Goal: Find contact information: Find contact information

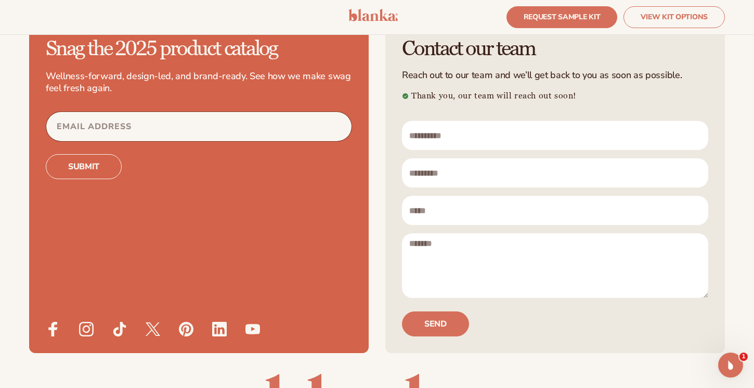
scroll to position [3031, 0]
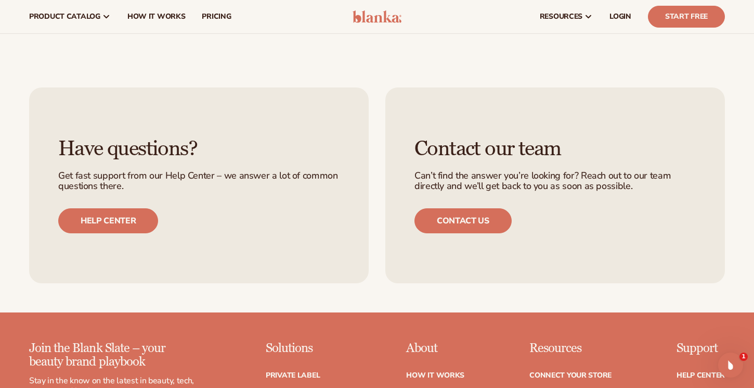
scroll to position [3686, 0]
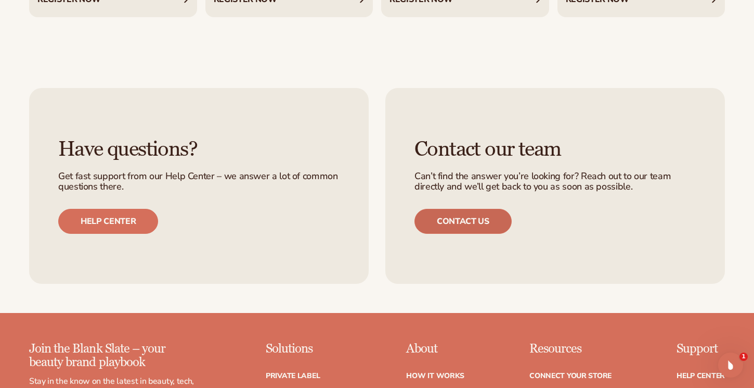
click at [440, 209] on link "Contact us" at bounding box center [463, 221] width 97 height 25
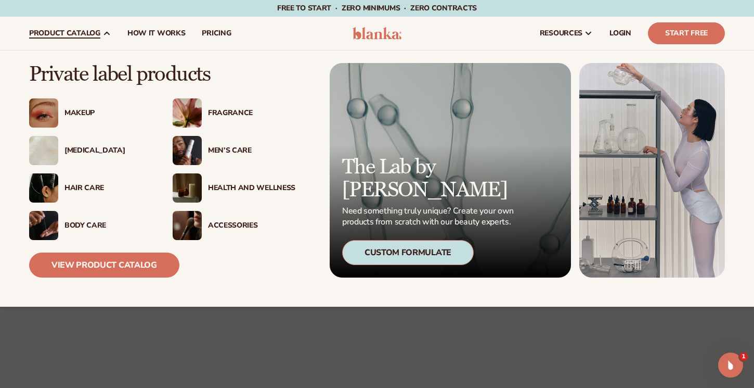
click at [396, 255] on div "Custom Formulate" at bounding box center [408, 252] width 132 height 25
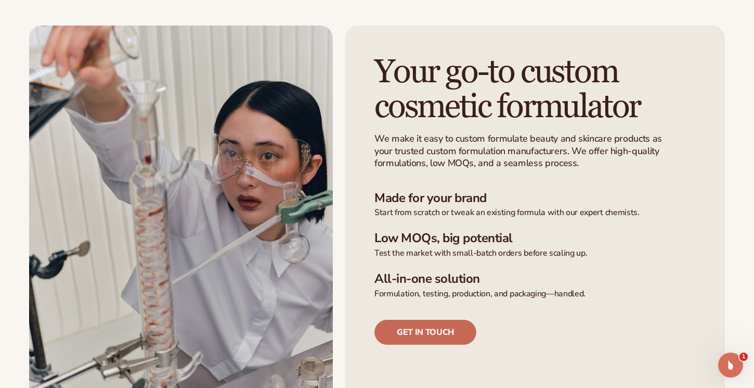
click at [418, 329] on link "Get in touch" at bounding box center [426, 331] width 102 height 25
